Goal: Information Seeking & Learning: Check status

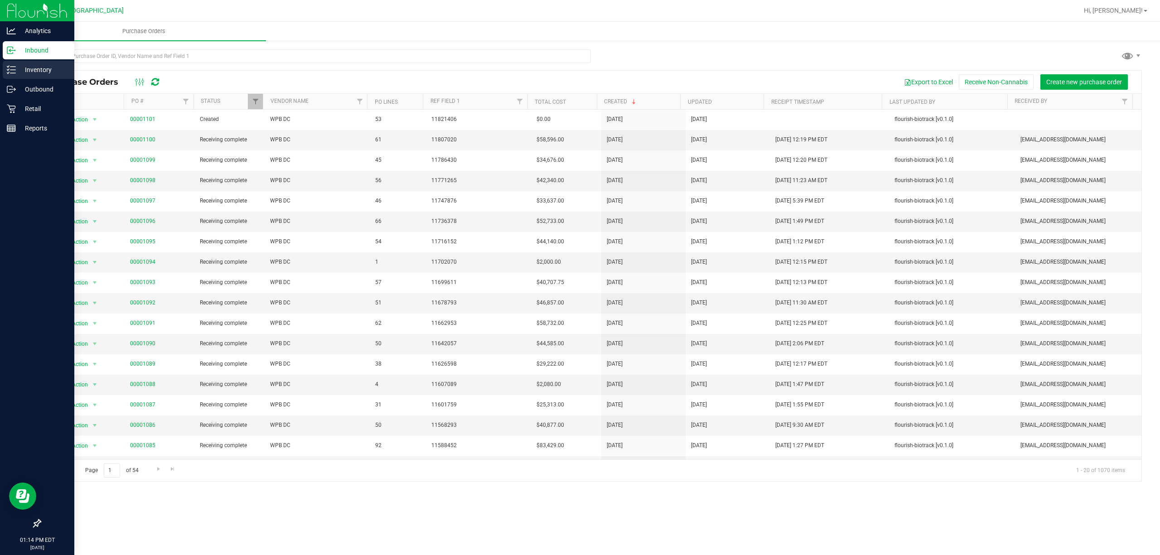
click at [12, 72] on icon at bounding box center [11, 69] width 9 height 9
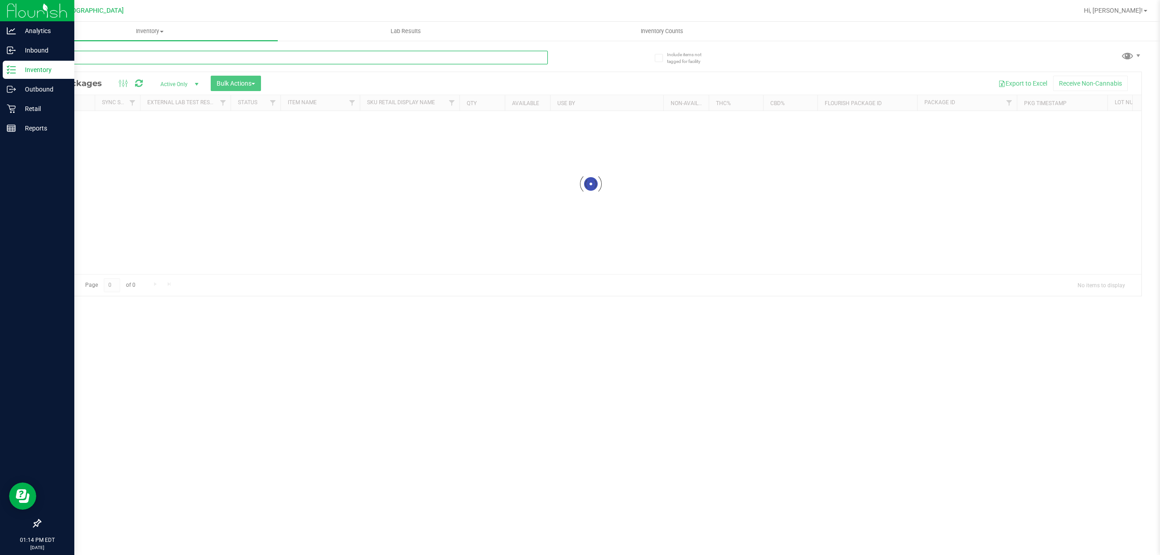
click at [78, 55] on input "text" at bounding box center [294, 58] width 508 height 14
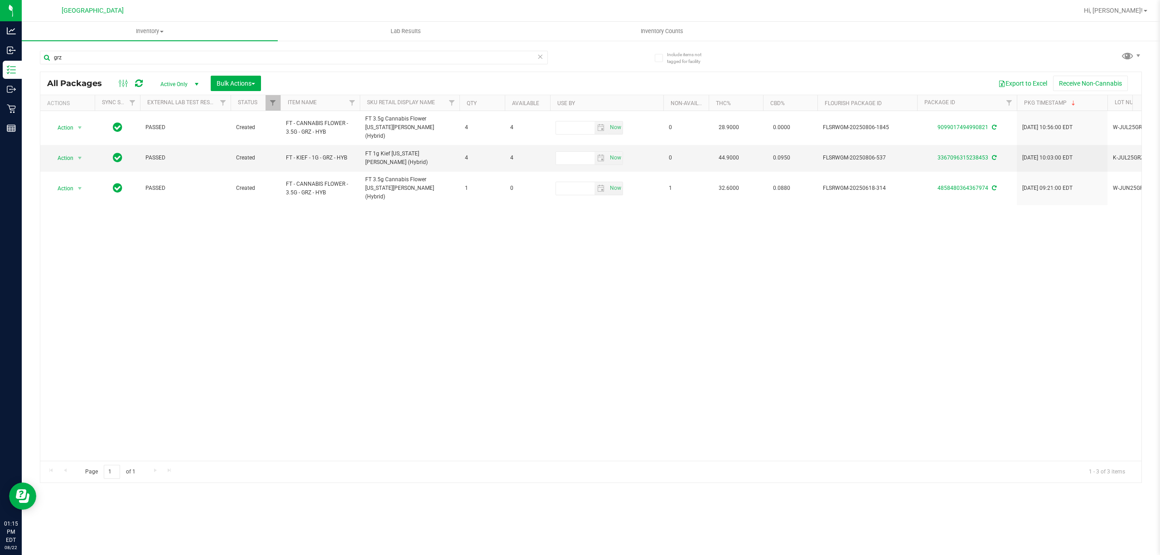
drag, startPoint x: 0, startPoint y: 2, endPoint x: 316, endPoint y: 258, distance: 406.9
click at [316, 258] on div "Action Action Adjust qty Create package Edit attributes Global inventory Locate…" at bounding box center [590, 286] width 1101 height 350
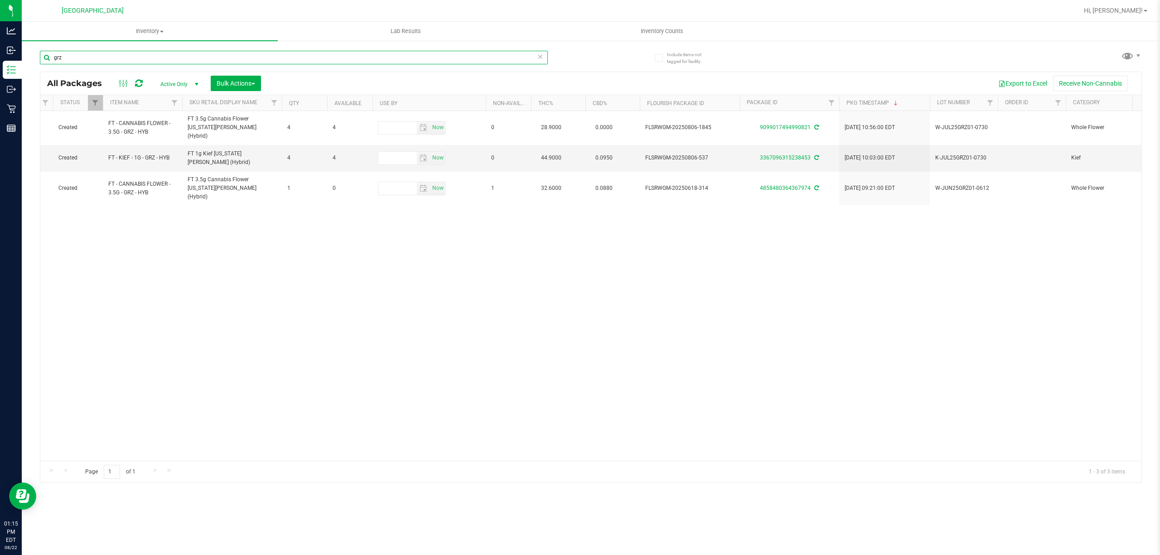
click at [109, 62] on input "grz" at bounding box center [294, 58] width 508 height 14
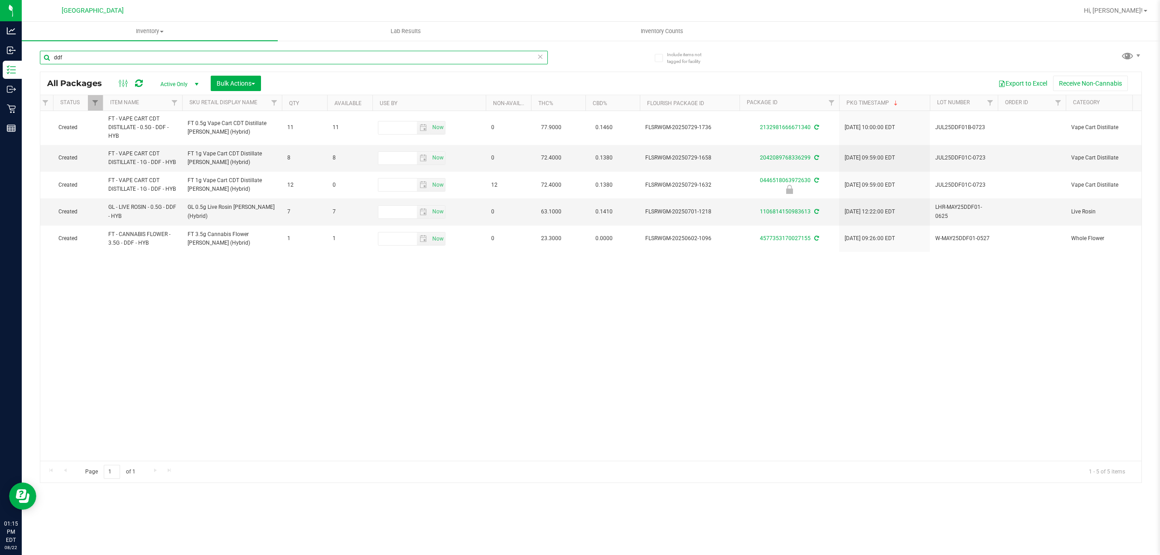
type input "ddf"
